Goal: Information Seeking & Learning: Understand process/instructions

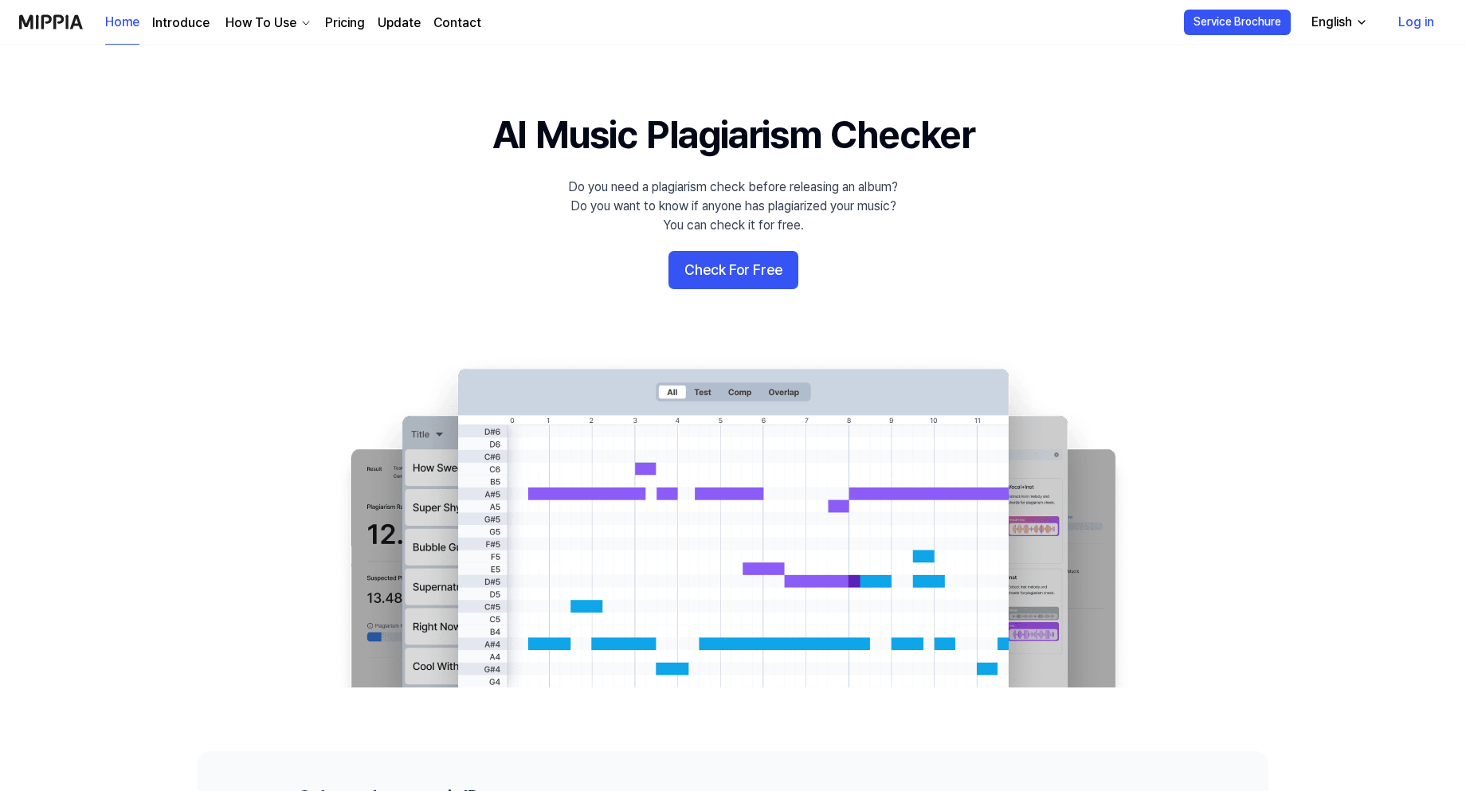
click at [261, 23] on div "How To Use" at bounding box center [260, 23] width 77 height 19
click at [190, 19] on link "Introduce" at bounding box center [180, 23] width 57 height 19
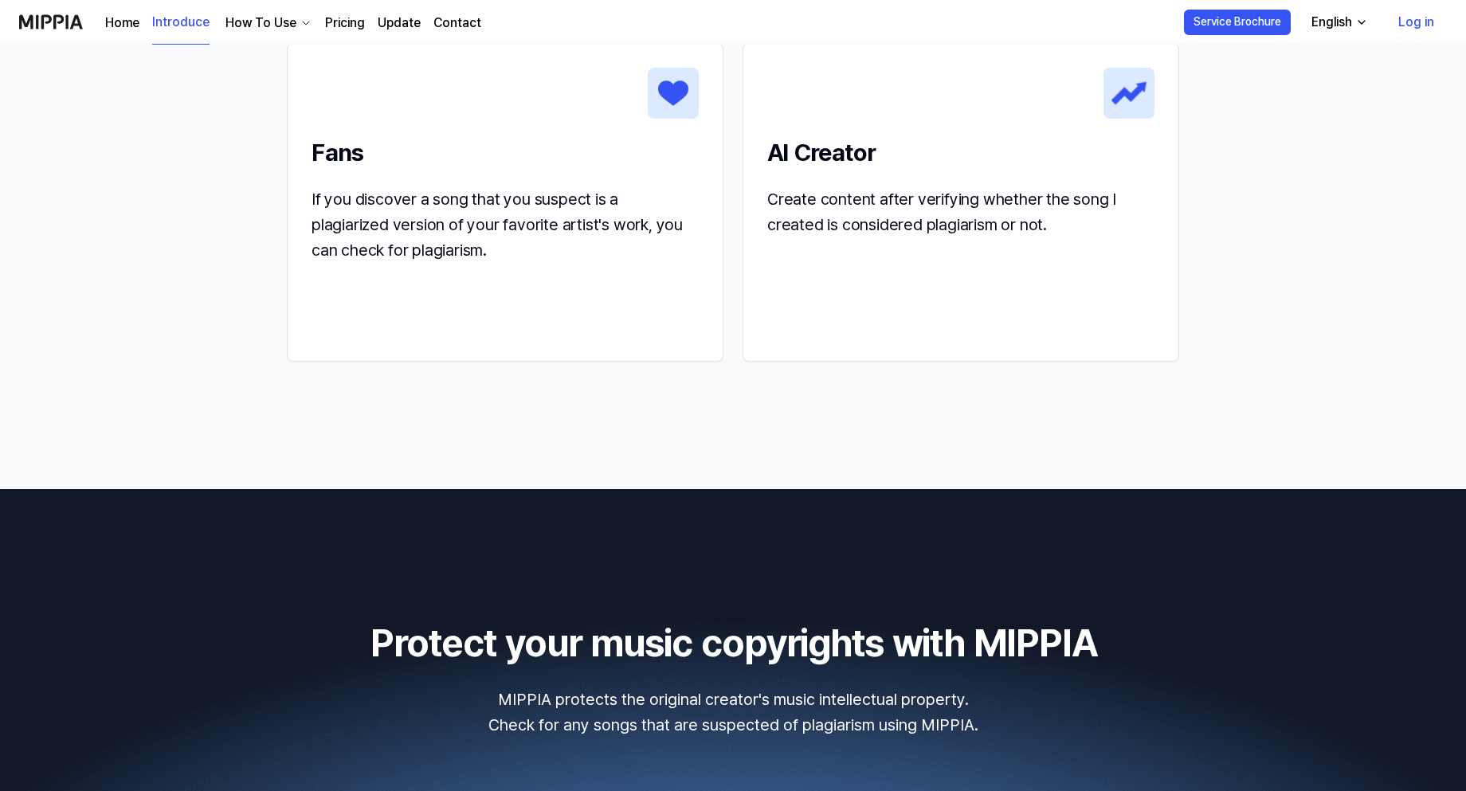
scroll to position [2335, 0]
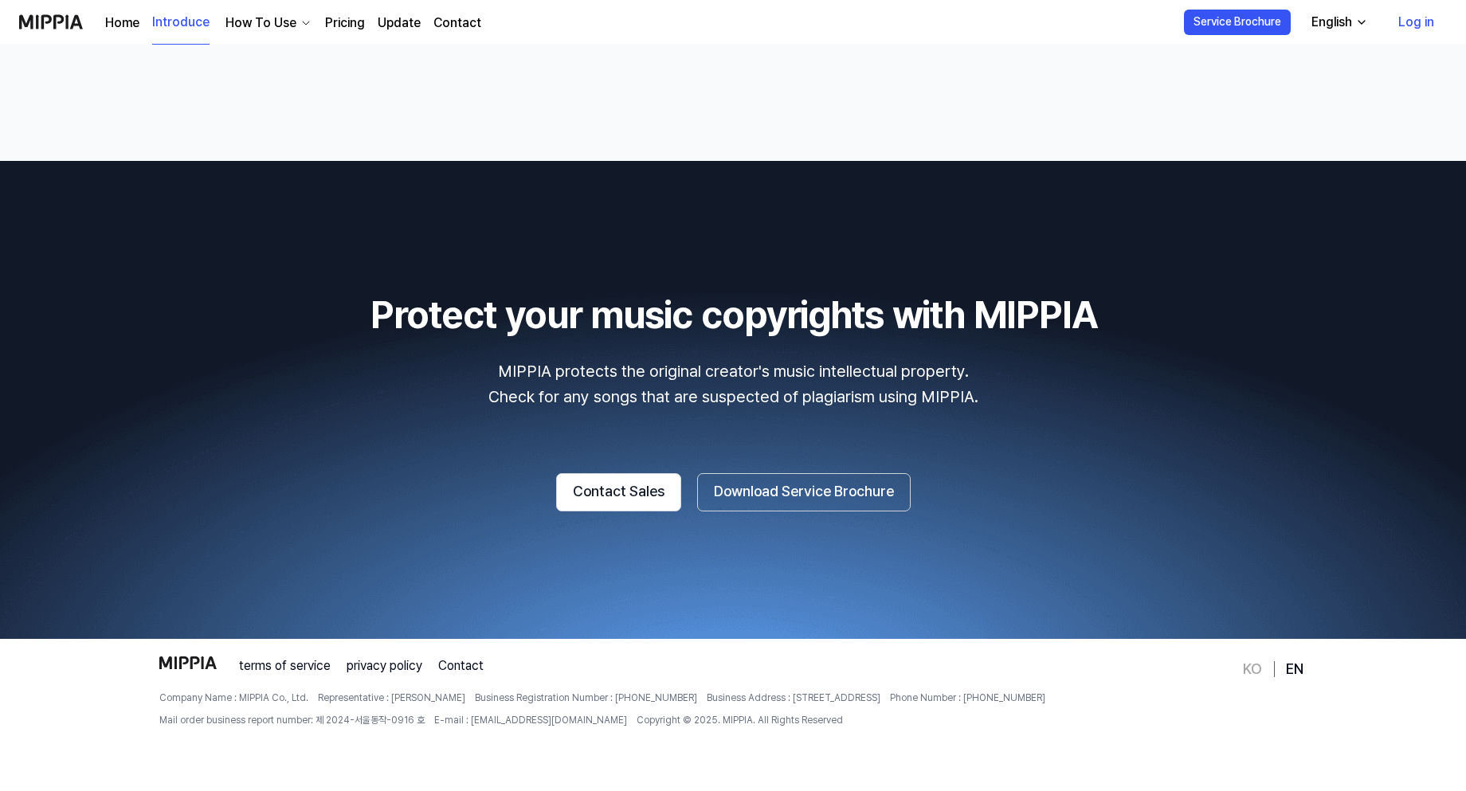
click at [287, 21] on div "How To Use" at bounding box center [260, 23] width 77 height 19
click at [276, 60] on link "Plagiarism Checker" at bounding box center [265, 59] width 153 height 32
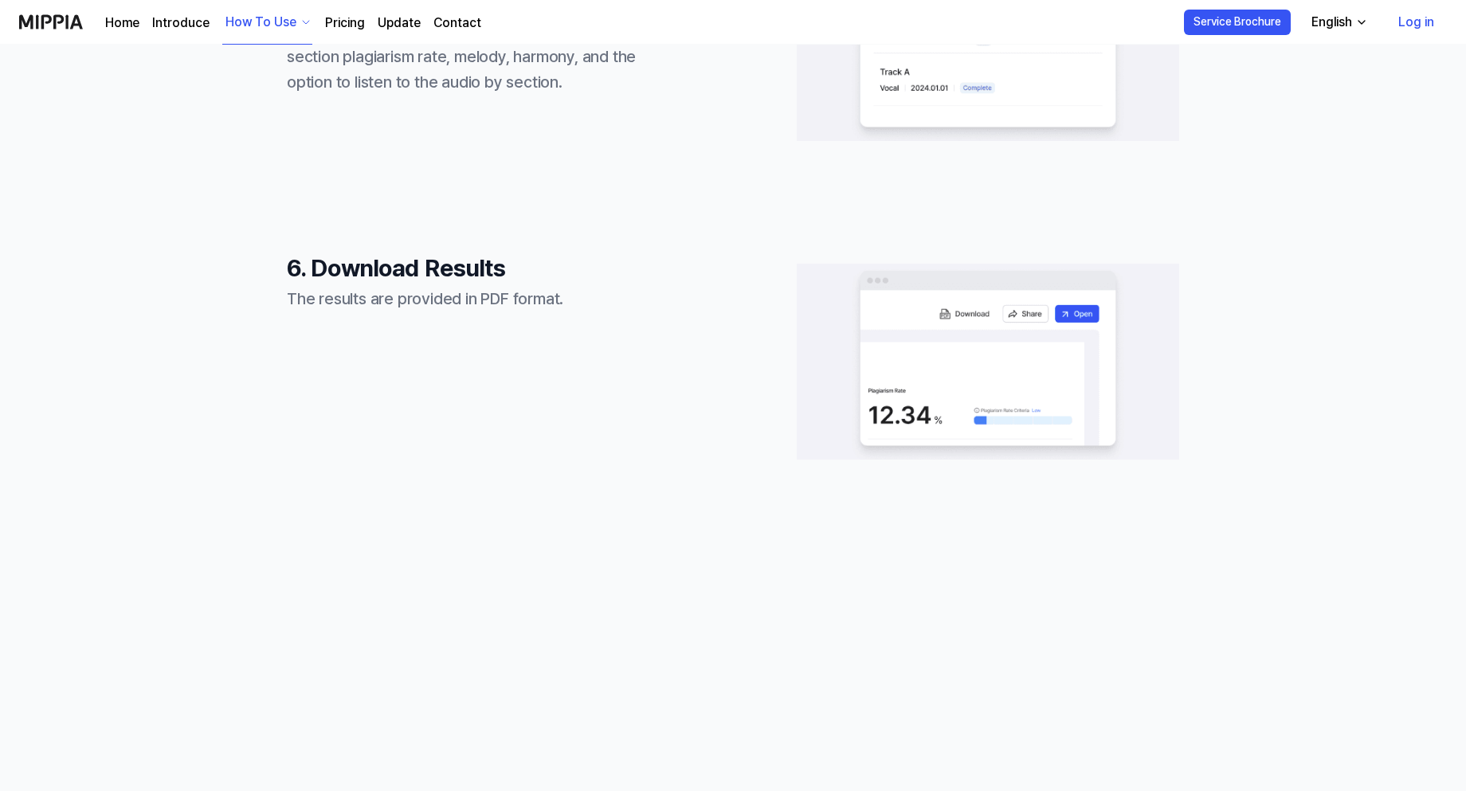
scroll to position [1898, 0]
click at [341, 19] on link "Pricing" at bounding box center [345, 23] width 40 height 19
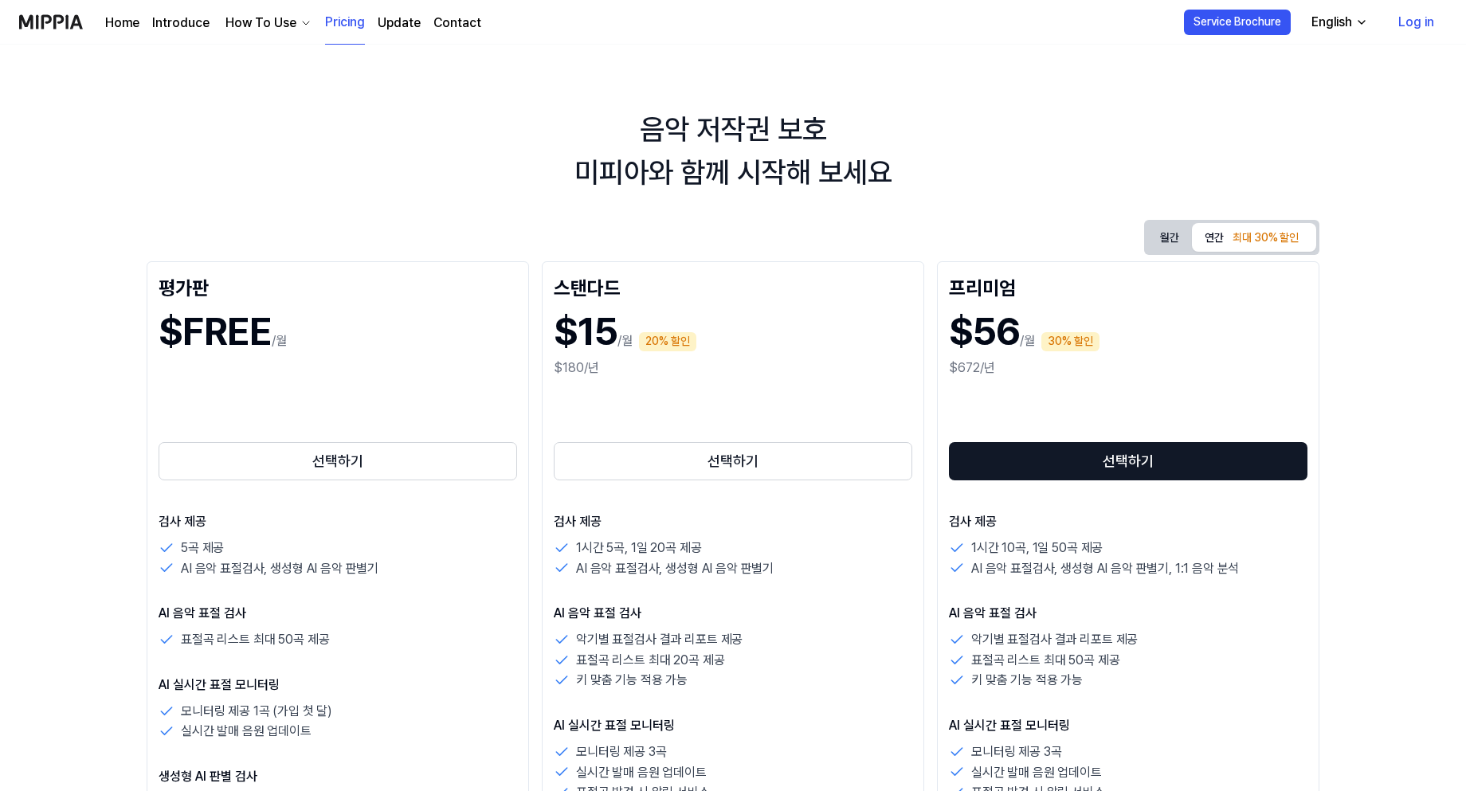
click at [286, 17] on div "How To Use" at bounding box center [260, 23] width 77 height 19
drag, startPoint x: 649, startPoint y: 117, endPoint x: 1411, endPoint y: 36, distance: 766.6
click at [1411, 36] on div "Home Introduce How To Use Pricing Update Contact Pricing Service Brochure Engli…" at bounding box center [733, 395] width 1466 height 791
click at [1340, 14] on div "English" at bounding box center [1331, 22] width 47 height 19
click at [1282, 71] on link "English" at bounding box center [1294, 65] width 153 height 32
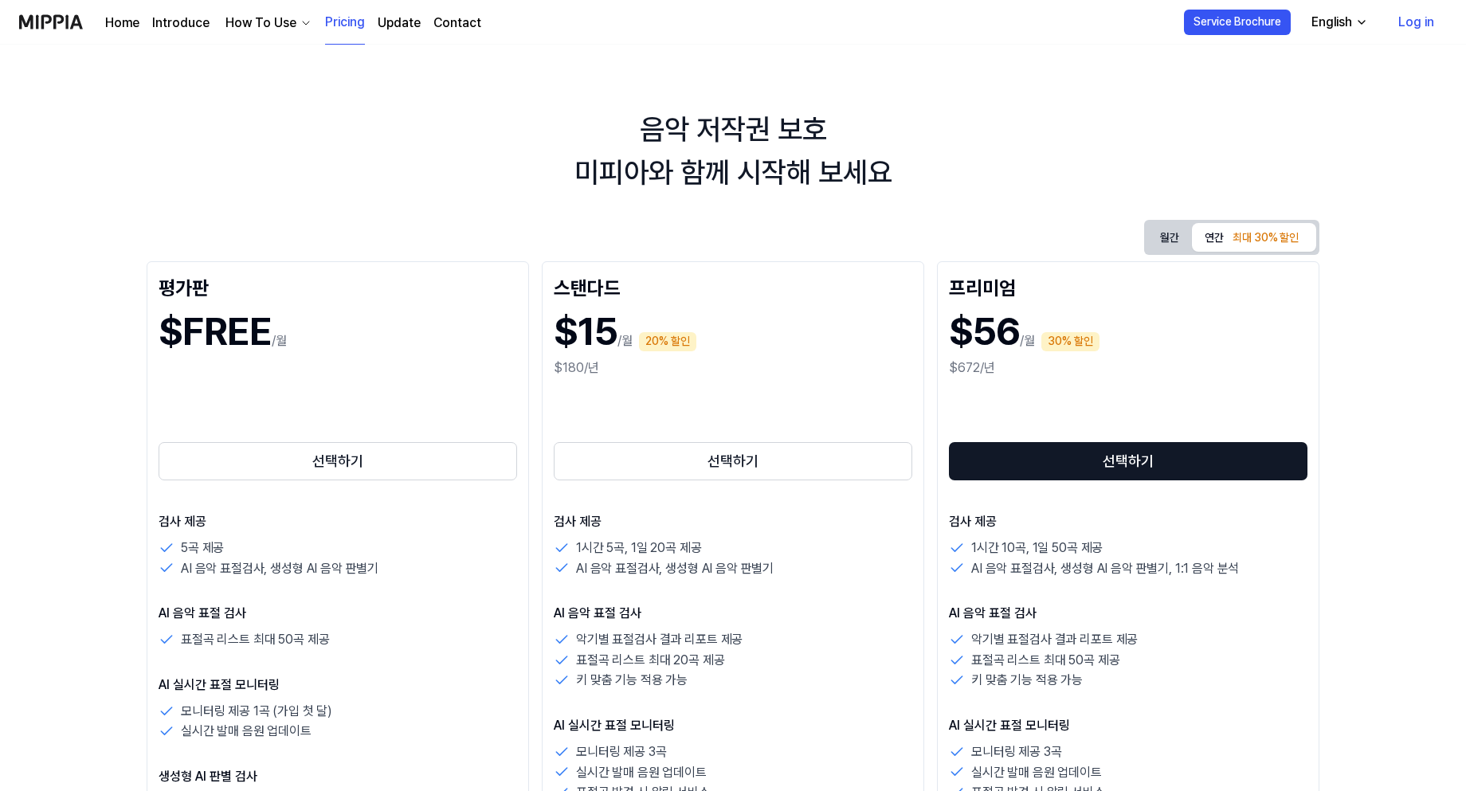
click at [288, 13] on div "Home Introduce How To Use Pricing Update Contact" at bounding box center [293, 22] width 376 height 44
click at [292, 24] on div "How To Use" at bounding box center [260, 23] width 77 height 19
click at [266, 96] on link "Monitoring" at bounding box center [265, 91] width 153 height 32
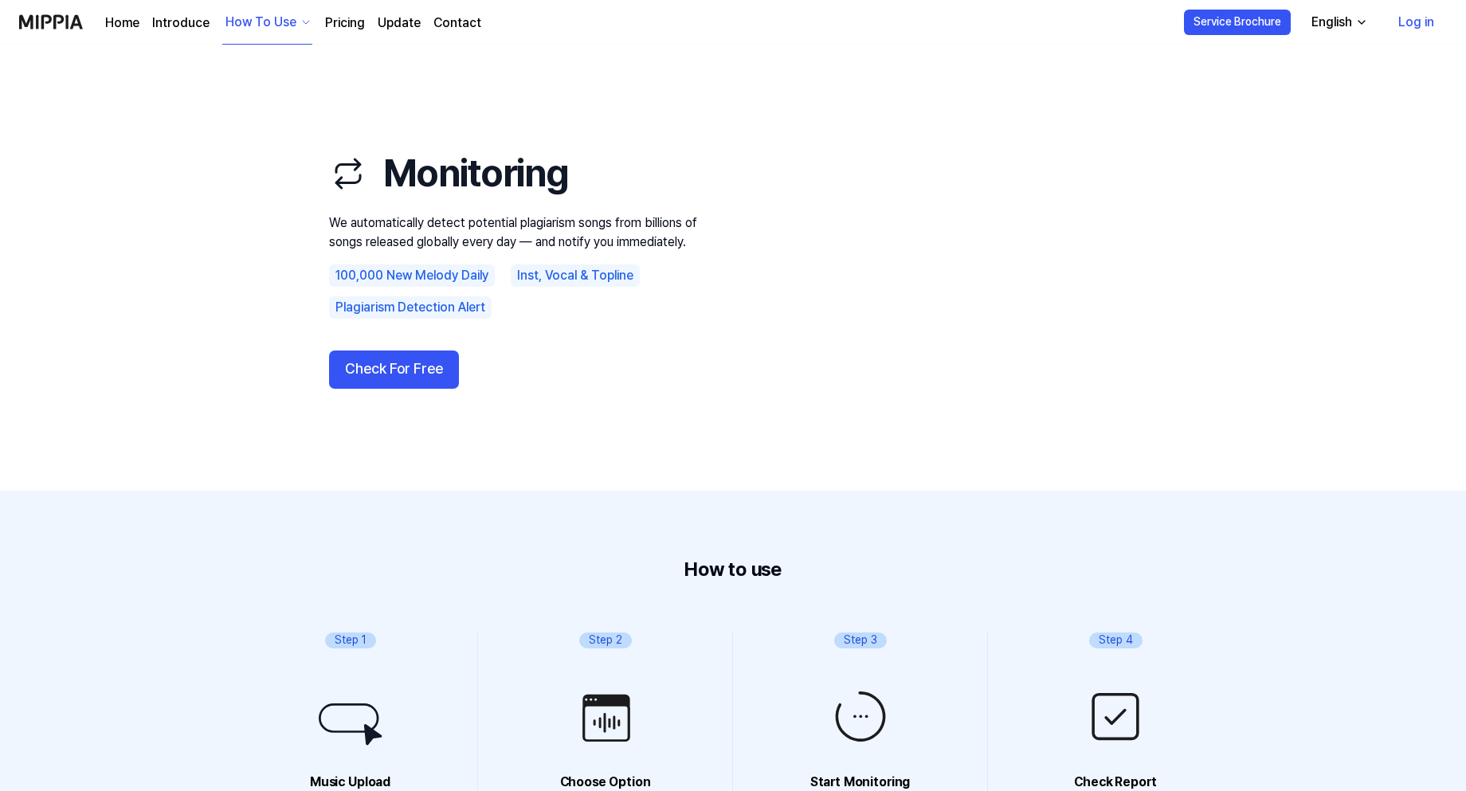
click at [272, 20] on div "How To Use" at bounding box center [260, 22] width 77 height 19
click at [274, 132] on link "Detail Analysis" at bounding box center [265, 135] width 153 height 32
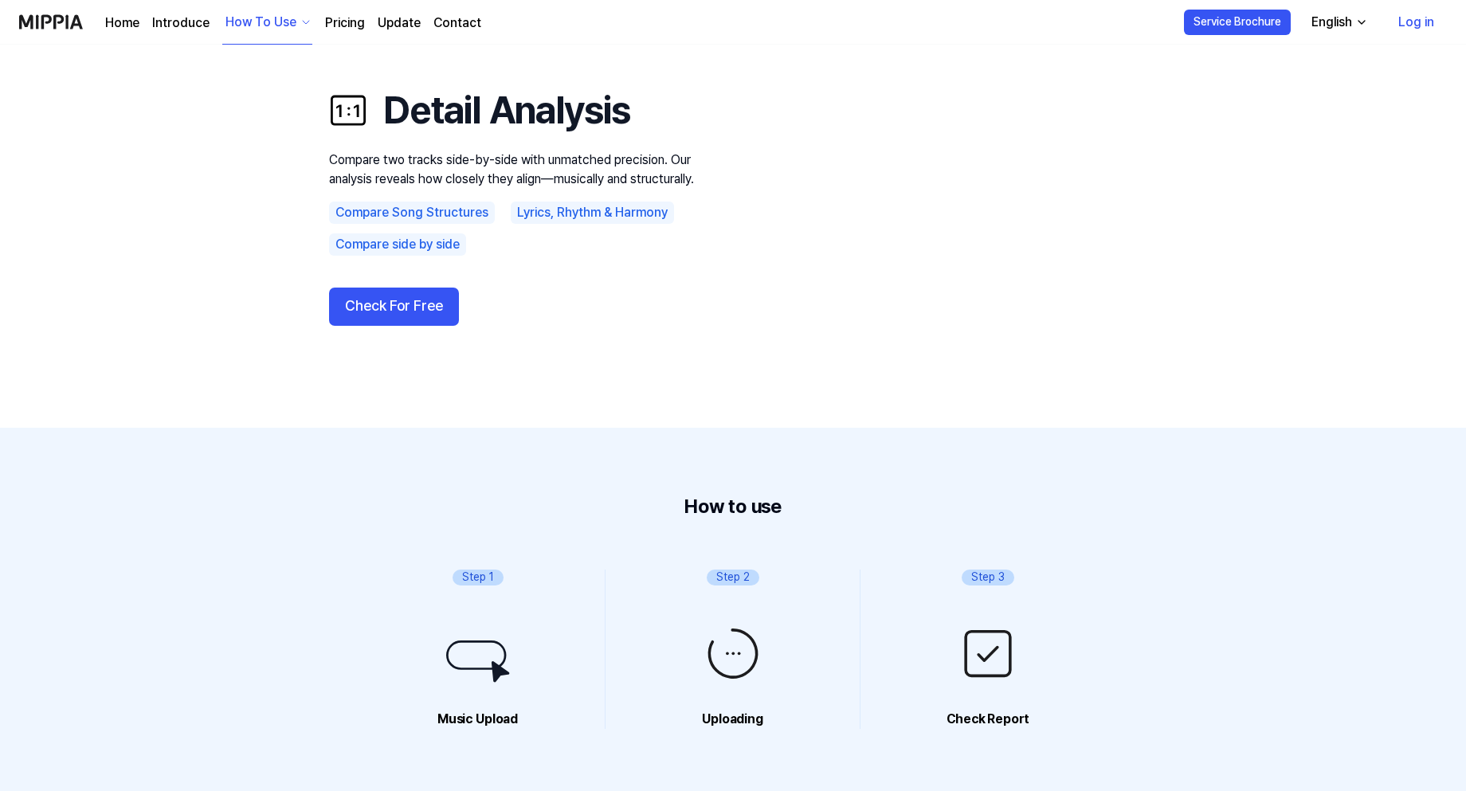
scroll to position [62, 0]
click at [256, 16] on div "How To Use" at bounding box center [260, 22] width 77 height 19
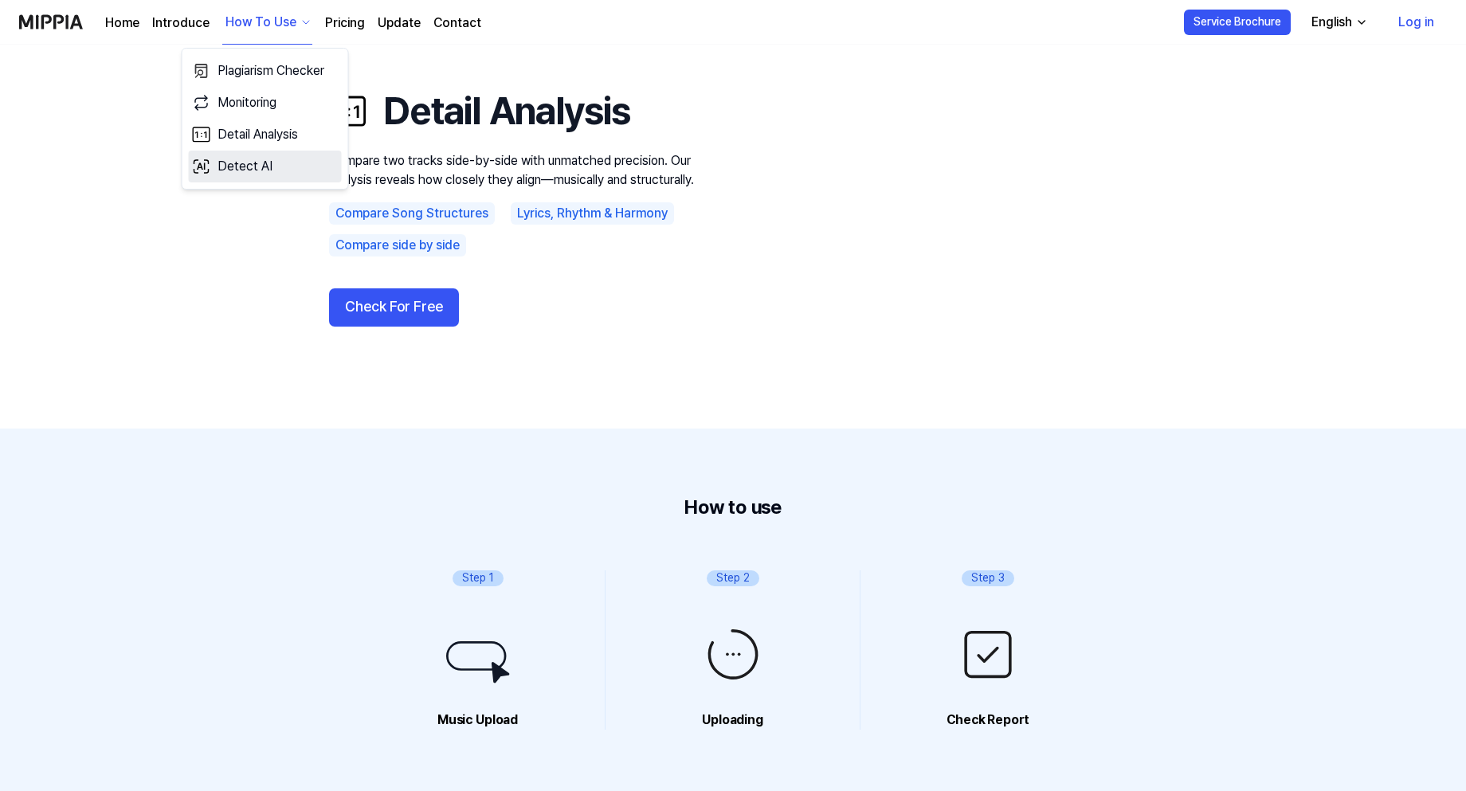
click at [267, 159] on link "Detect AI" at bounding box center [265, 167] width 153 height 32
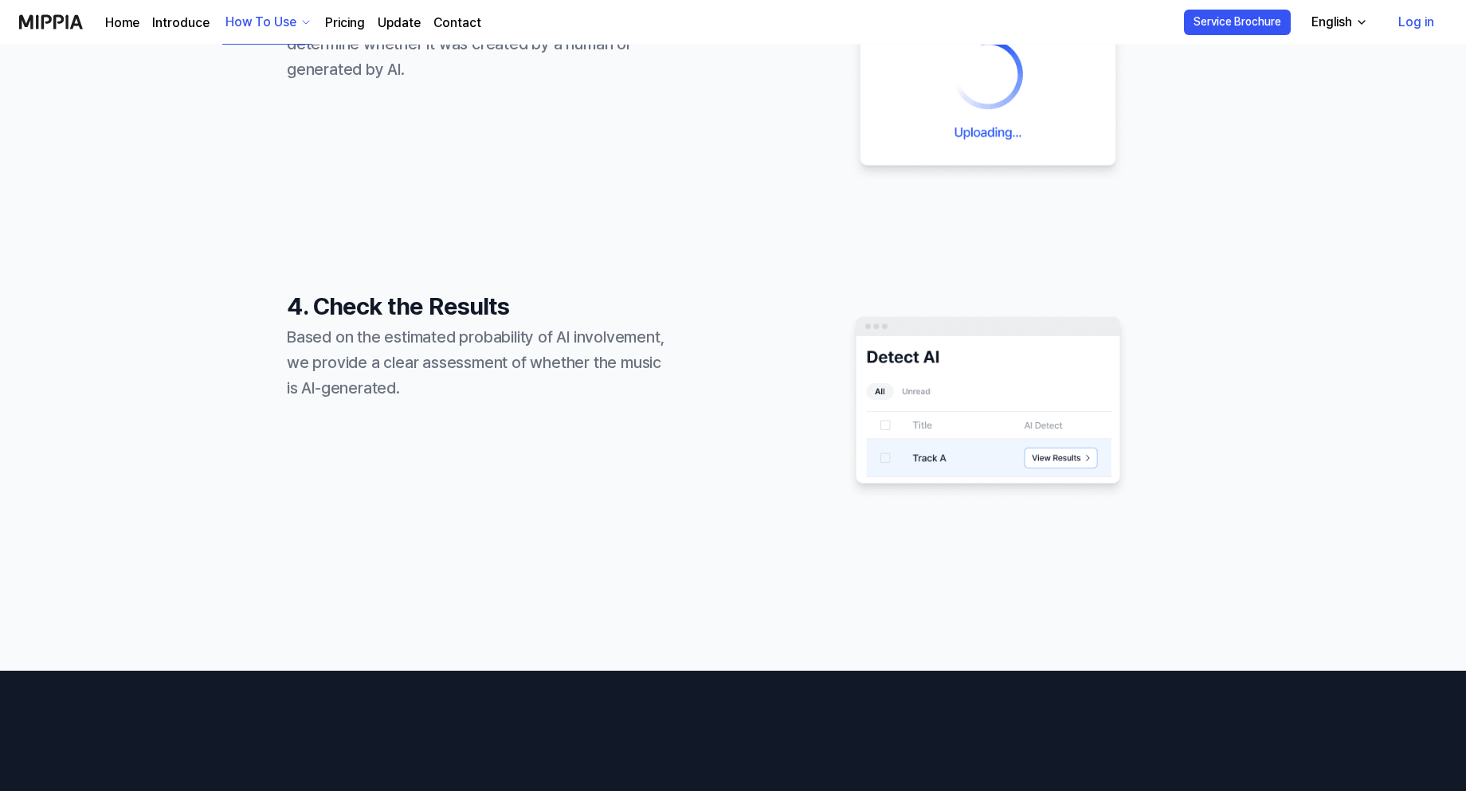
scroll to position [1223, 0]
